Goal: Transaction & Acquisition: Purchase product/service

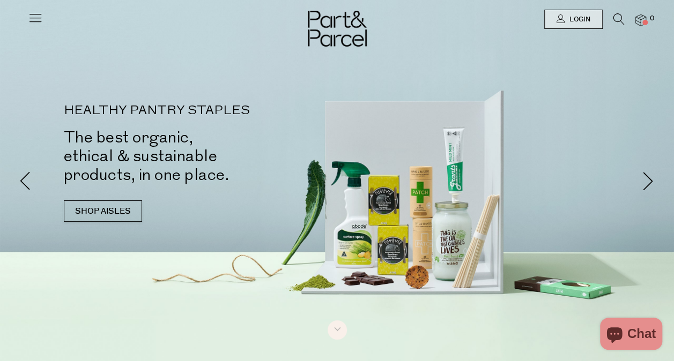
click at [617, 6] on div at bounding box center [337, 19] width 674 height 39
click at [617, 12] on div at bounding box center [337, 19] width 674 height 39
click at [617, 14] on icon at bounding box center [618, 19] width 11 height 12
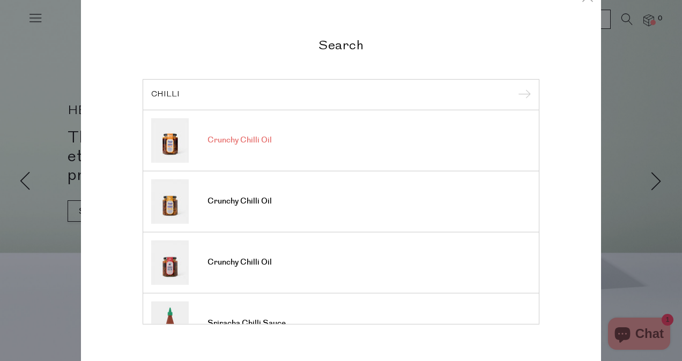
type input "CHILLI"
click at [251, 135] on span "Crunchy Chilli Oil" at bounding box center [240, 140] width 64 height 11
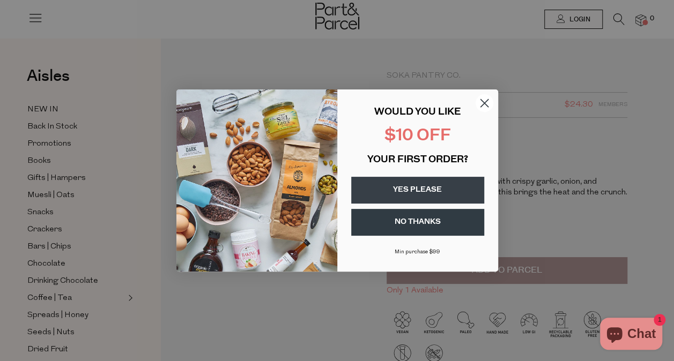
click at [483, 105] on icon "Close dialog" at bounding box center [484, 104] width 8 height 8
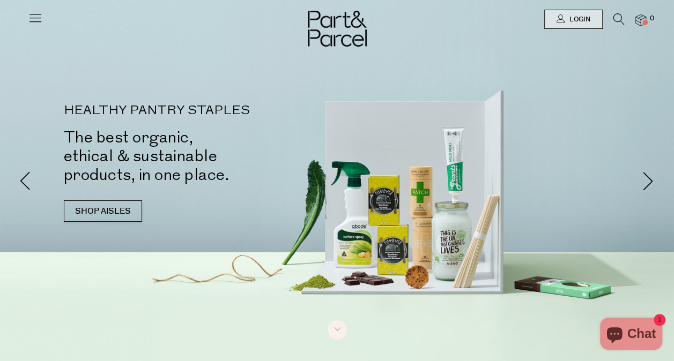
click at [615, 15] on icon at bounding box center [618, 19] width 11 height 12
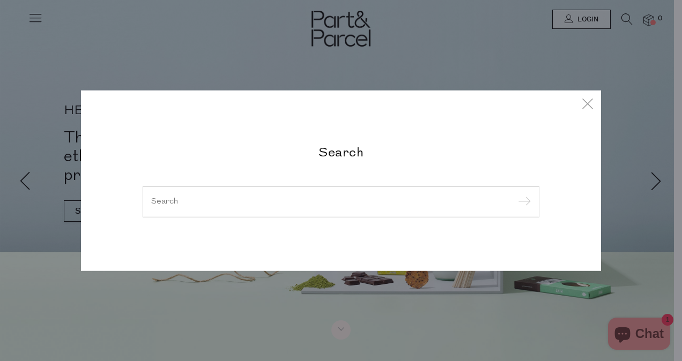
type input "I"
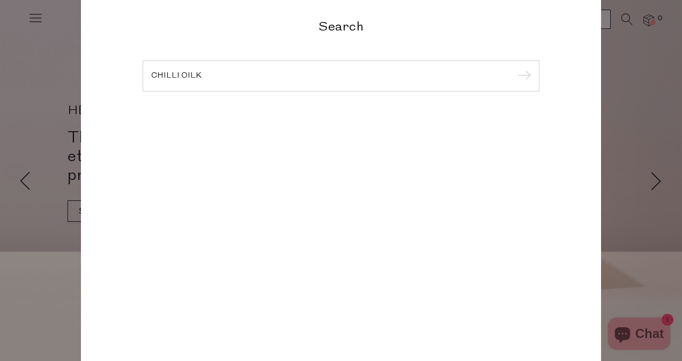
type input "CHILLI OILK"
click at [515, 69] on input "submit" at bounding box center [523, 77] width 16 height 16
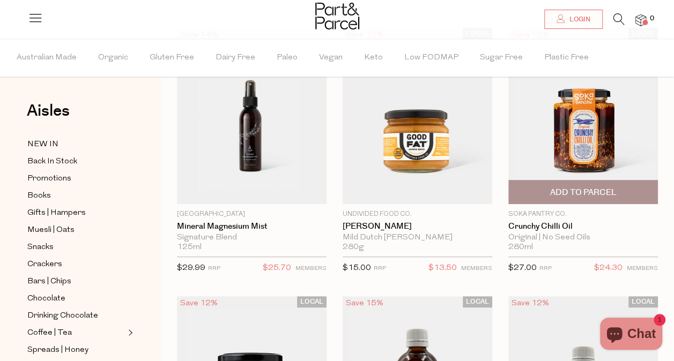
scroll to position [94, 0]
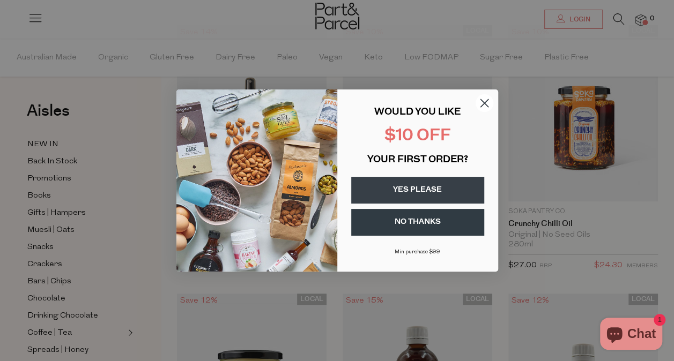
click at [483, 102] on icon "Close dialog" at bounding box center [484, 104] width 8 height 8
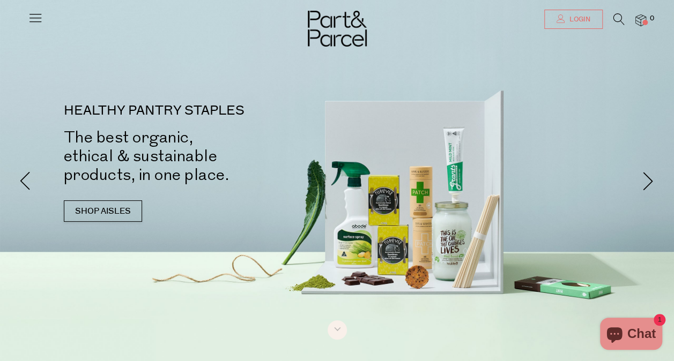
click at [591, 18] on link "Login" at bounding box center [573, 19] width 58 height 19
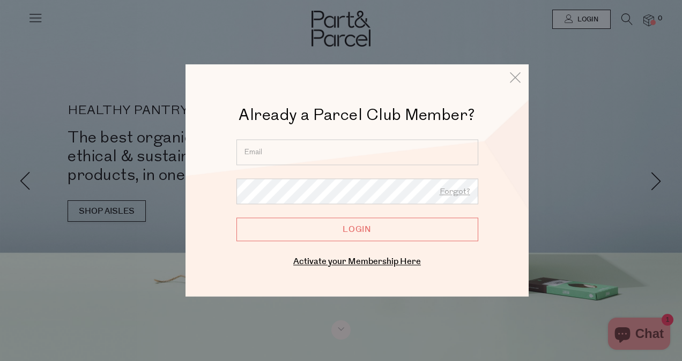
click at [520, 89] on div "Already a Parcel Club Member? Already a Member? Login. Forgot? Forgot? Login En…" at bounding box center [357, 180] width 343 height 232
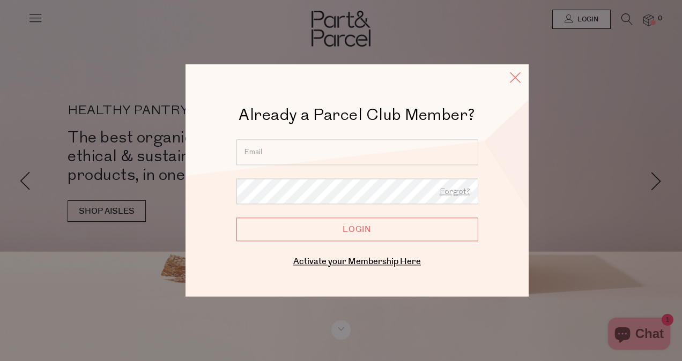
click at [517, 85] on icon at bounding box center [515, 78] width 16 height 16
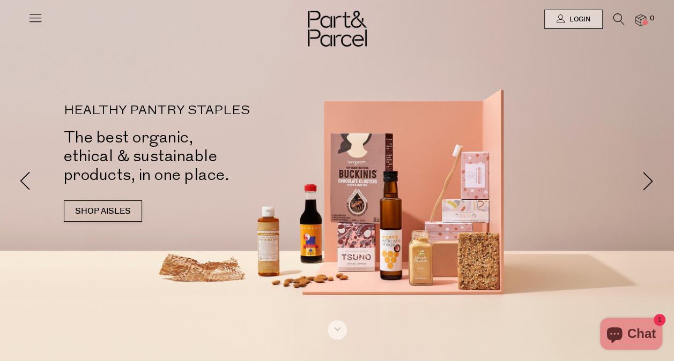
click at [626, 19] on li "0" at bounding box center [635, 20] width 21 height 14
click at [618, 19] on icon at bounding box center [618, 19] width 11 height 12
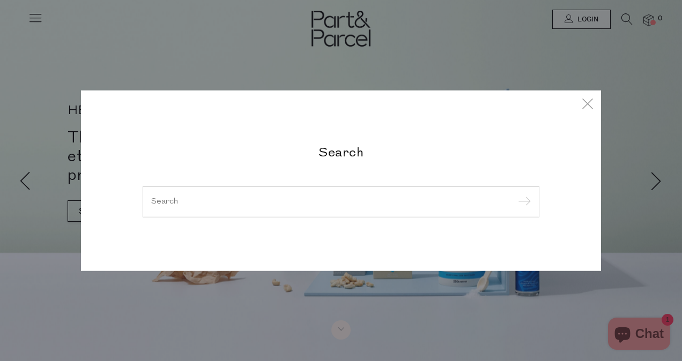
click at [458, 212] on div at bounding box center [341, 202] width 397 height 31
click at [458, 209] on div at bounding box center [341, 202] width 397 height 31
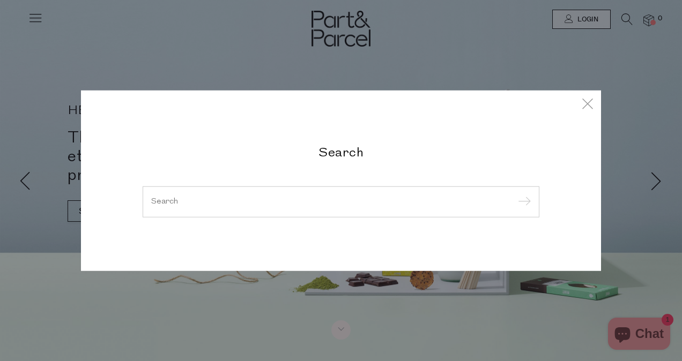
click at [177, 212] on div at bounding box center [341, 202] width 397 height 31
click at [174, 198] on input "search" at bounding box center [341, 202] width 380 height 8
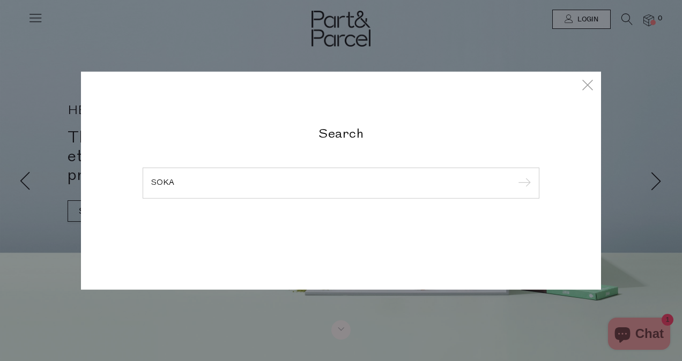
type input "SOKA"
click at [515, 176] on input "submit" at bounding box center [523, 184] width 16 height 16
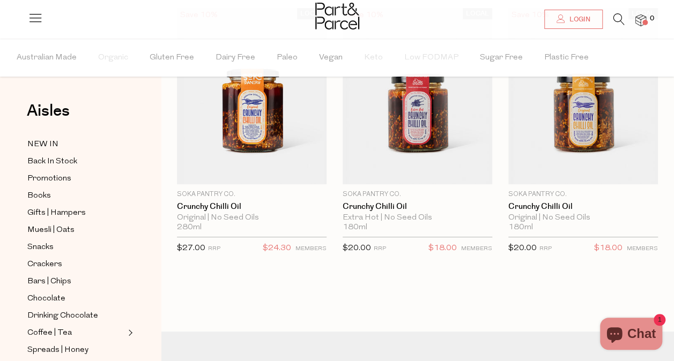
scroll to position [112, 0]
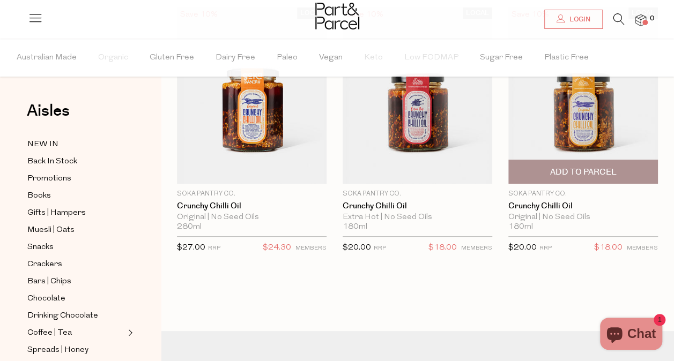
click at [578, 121] on img at bounding box center [583, 96] width 150 height 176
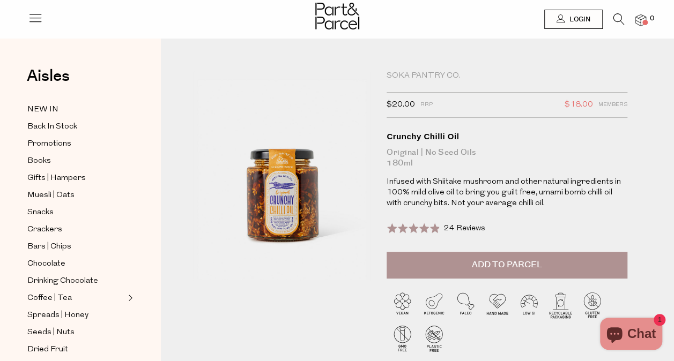
click at [496, 272] on button "Add to Parcel" at bounding box center [507, 265] width 241 height 27
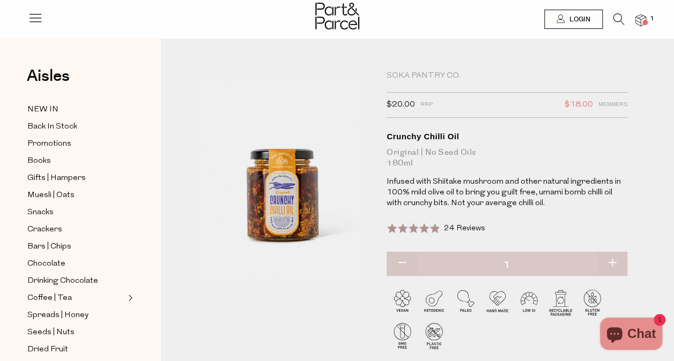
click at [608, 263] on button "button" at bounding box center [612, 264] width 31 height 24
type input "2"
click at [642, 13] on li "2" at bounding box center [635, 20] width 21 height 14
click at [642, 14] on img at bounding box center [640, 20] width 11 height 12
